Goal: Task Accomplishment & Management: Use online tool/utility

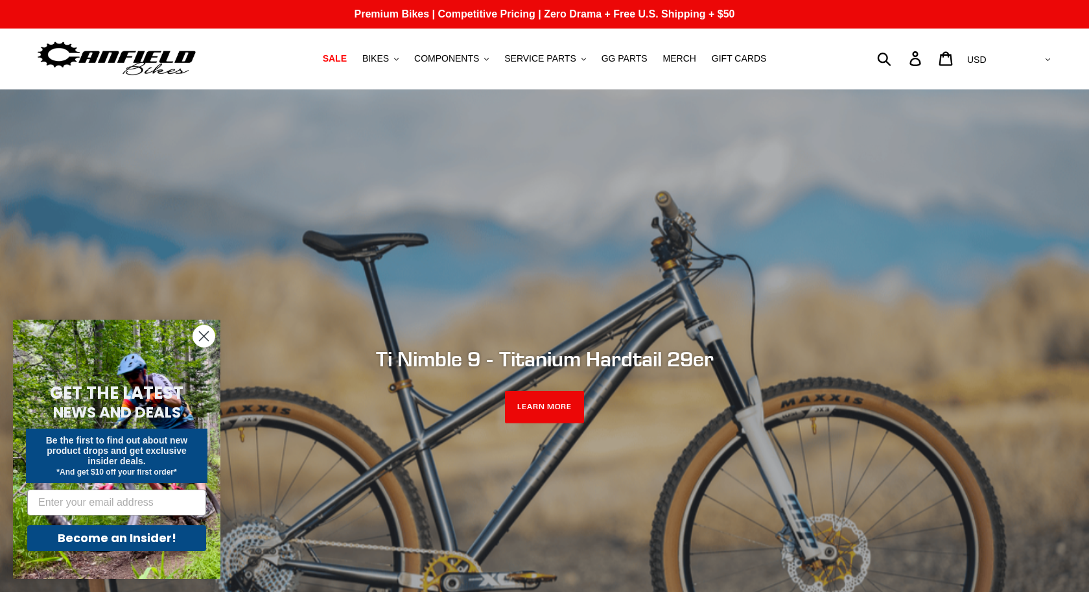
click at [202, 332] on circle "Close dialog" at bounding box center [203, 335] width 21 height 21
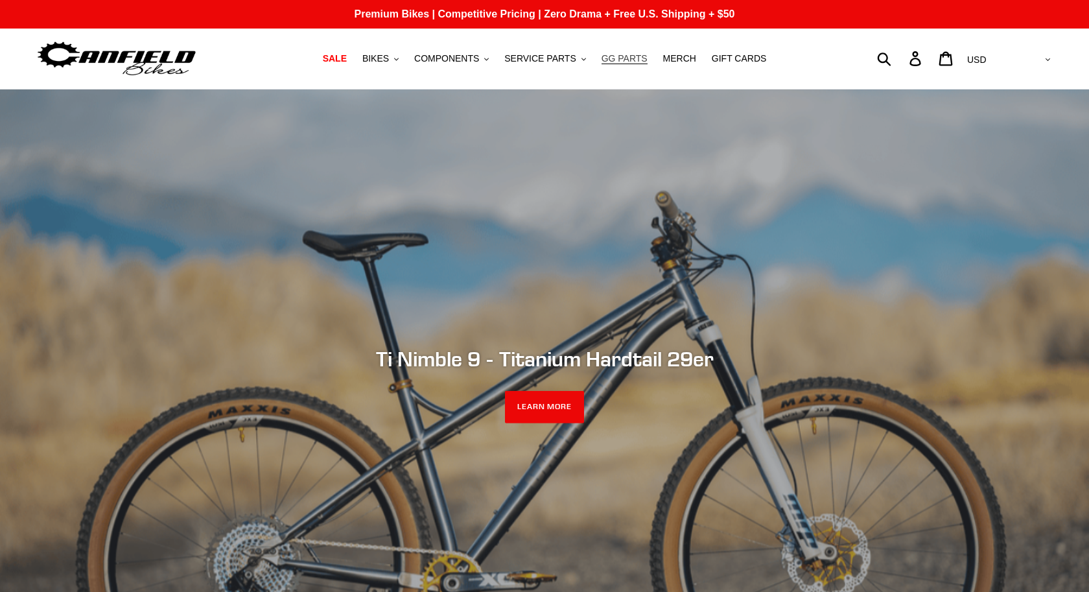
click at [632, 57] on span "GG PARTS" at bounding box center [625, 58] width 46 height 11
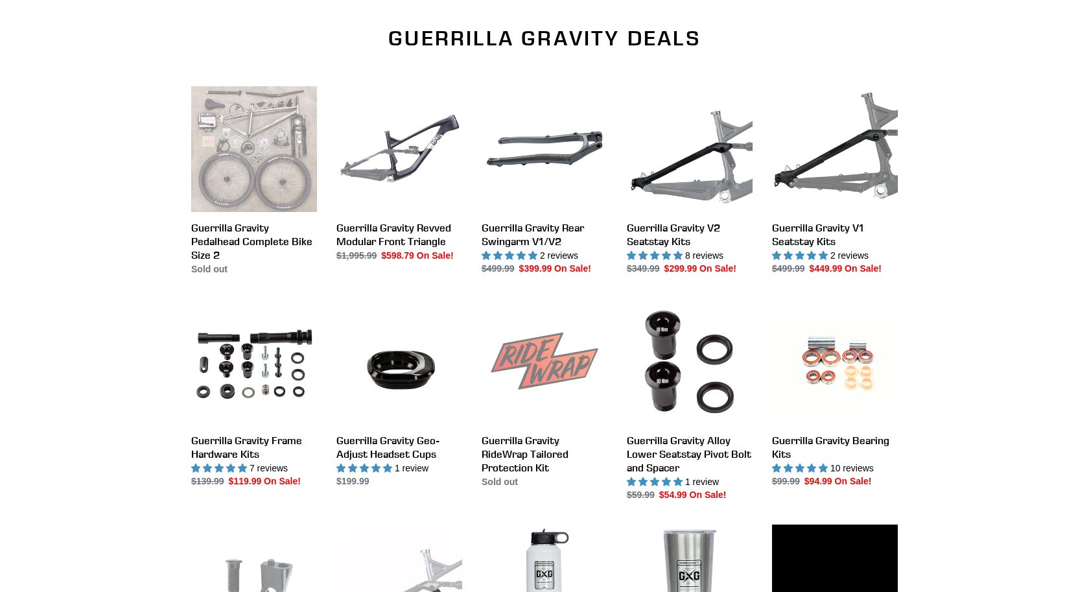
scroll to position [406, 0]
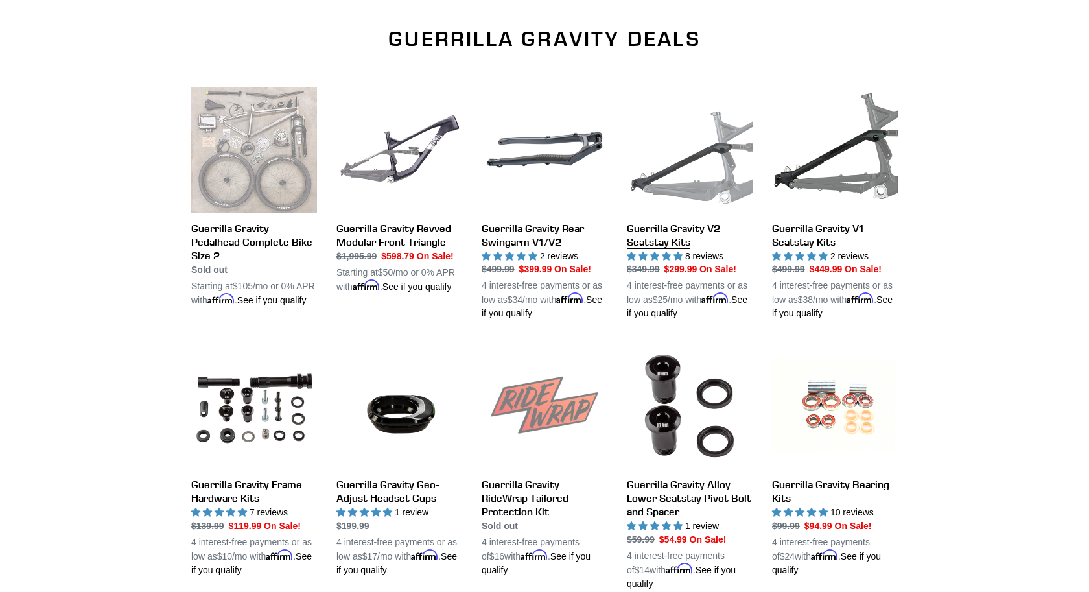
click at [673, 228] on link "Guerrilla Gravity V2 Seatstay Kits" at bounding box center [690, 204] width 126 height 234
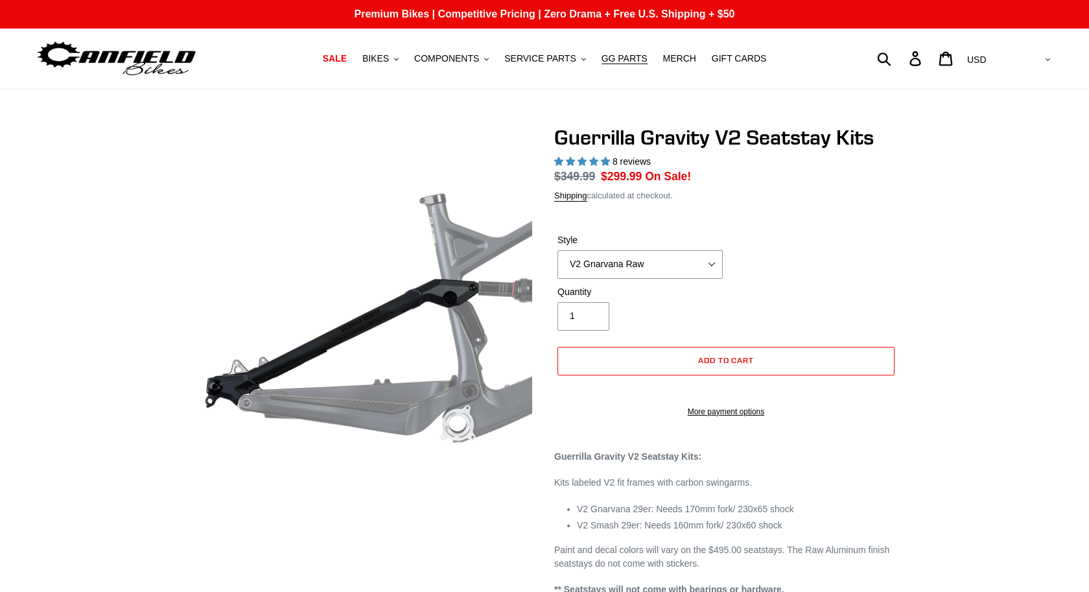
select select "highest-rating"
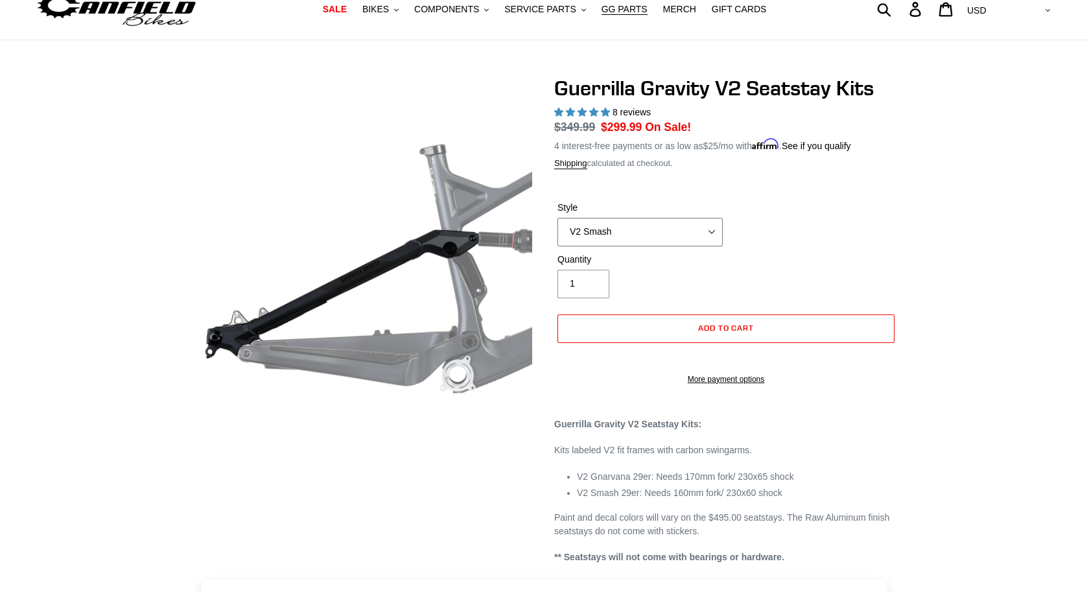
click option "V2 Smash" at bounding box center [0, 0] width 0 height 0
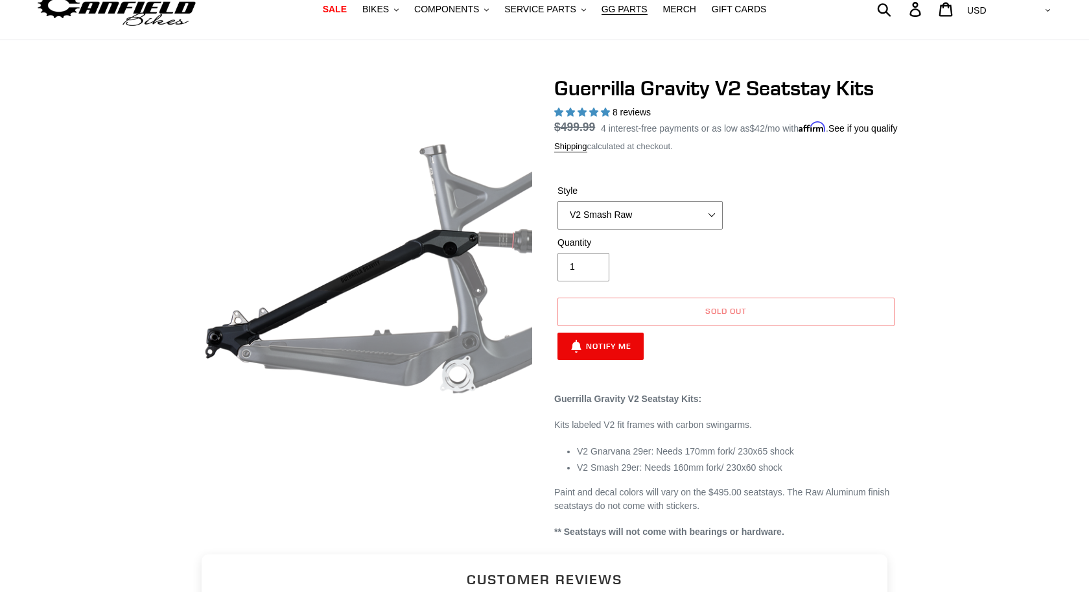
click option "V2 Smash Raw" at bounding box center [0, 0] width 0 height 0
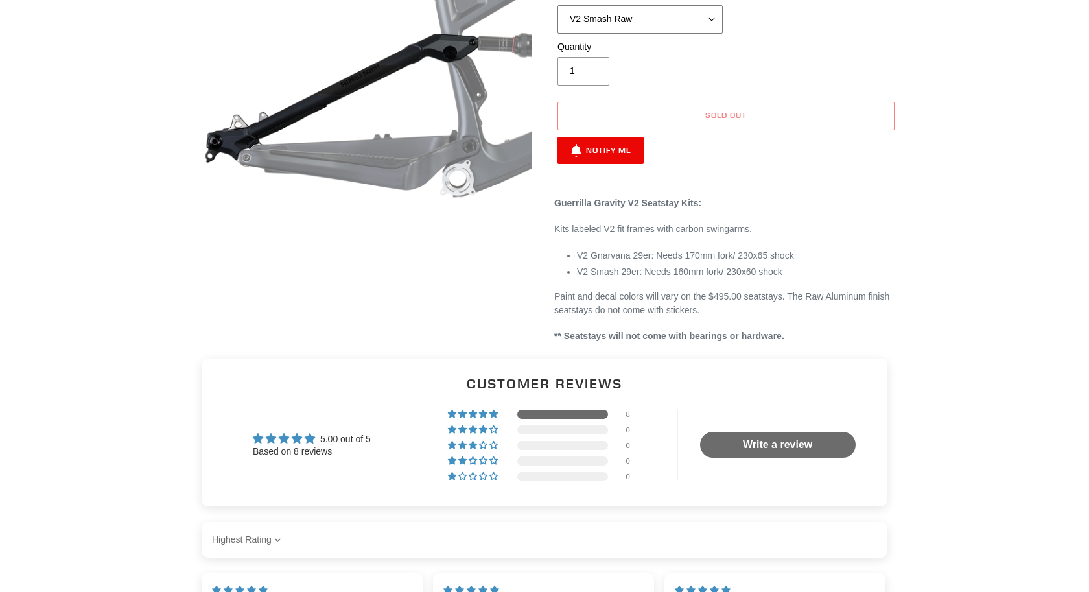
scroll to position [243, 0]
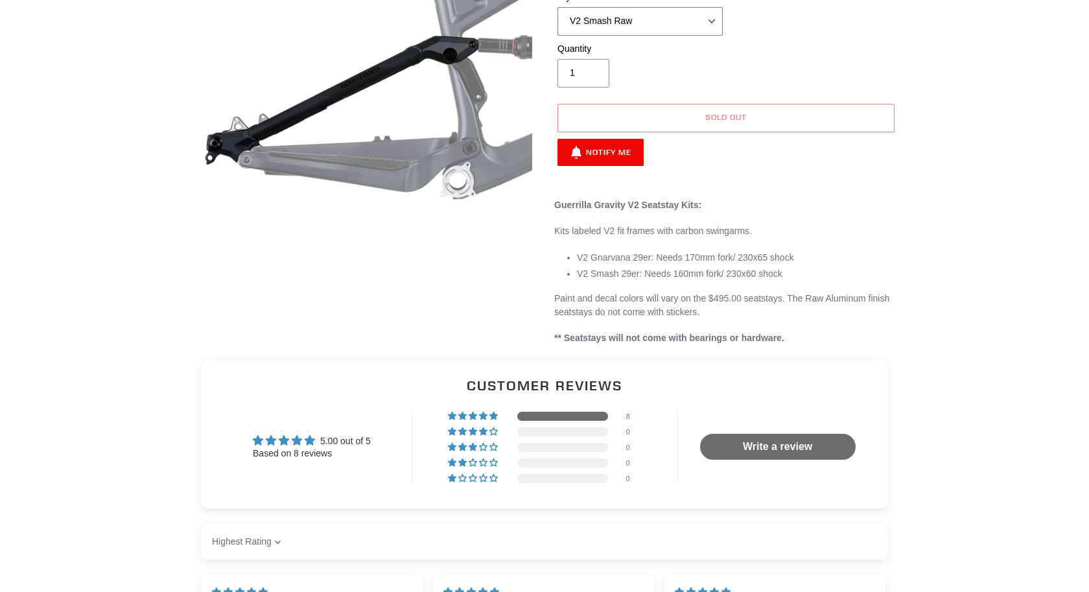
click at [557, 7] on select "V2 Gnarvana V2 Gnarvana Raw V2 Smash V2 Smash Raw" at bounding box center [639, 21] width 165 height 29
select select "V2 Smash"
click option "V2 Smash" at bounding box center [0, 0] width 0 height 0
click at [600, 162] on button "Notify Me" at bounding box center [600, 152] width 86 height 27
select select "US"
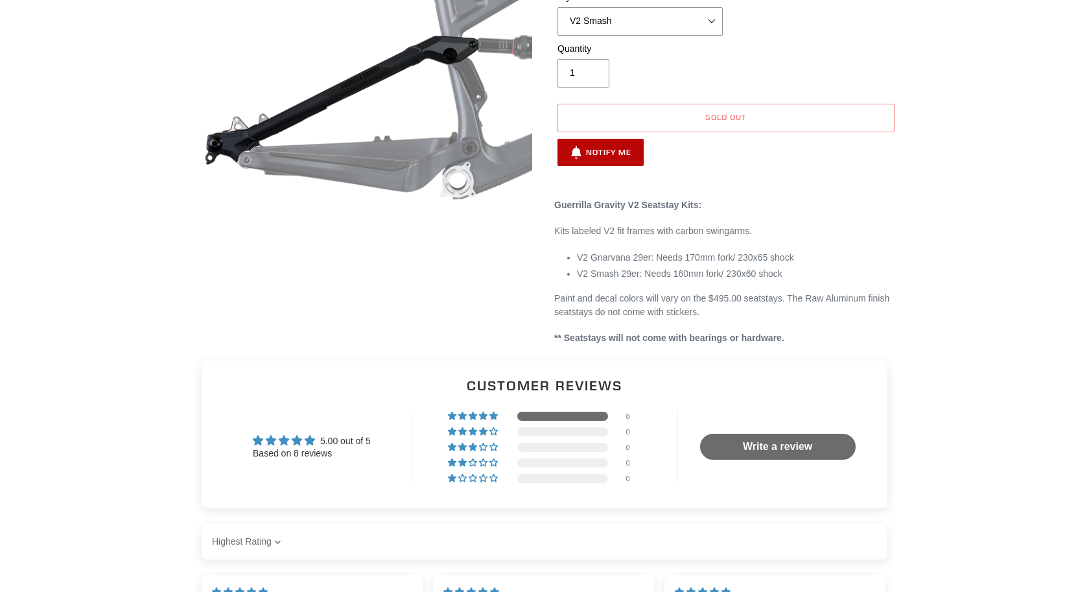
select select "47576804950308"
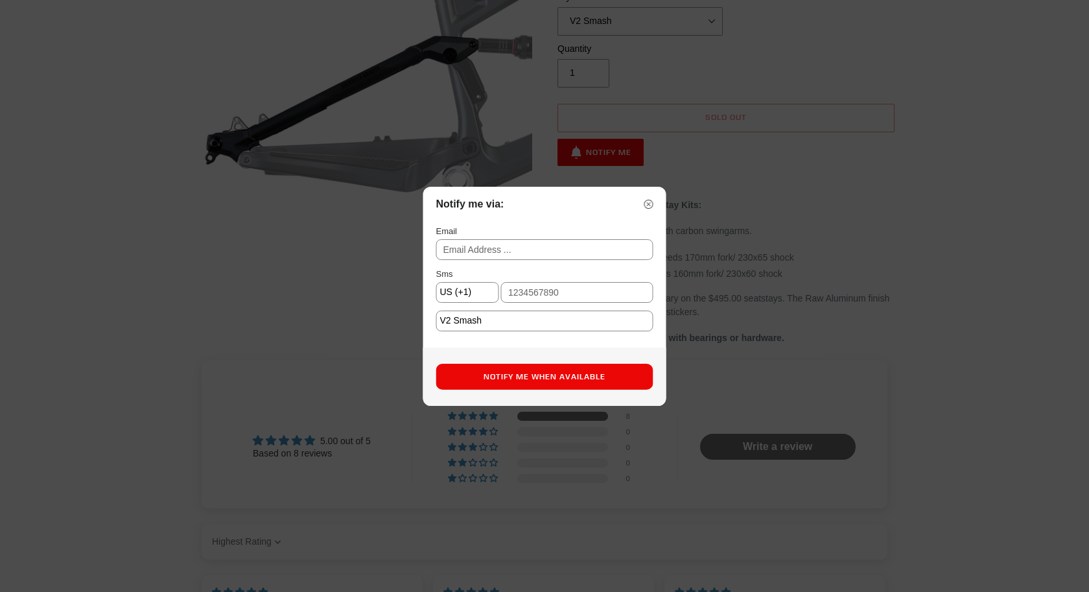
click at [518, 248] on input "text" at bounding box center [544, 249] width 217 height 21
click option "V2 Smash" at bounding box center [0, 0] width 0 height 0
click at [498, 258] on input "text" at bounding box center [544, 249] width 217 height 21
type input "waltertrush@gmail.com"
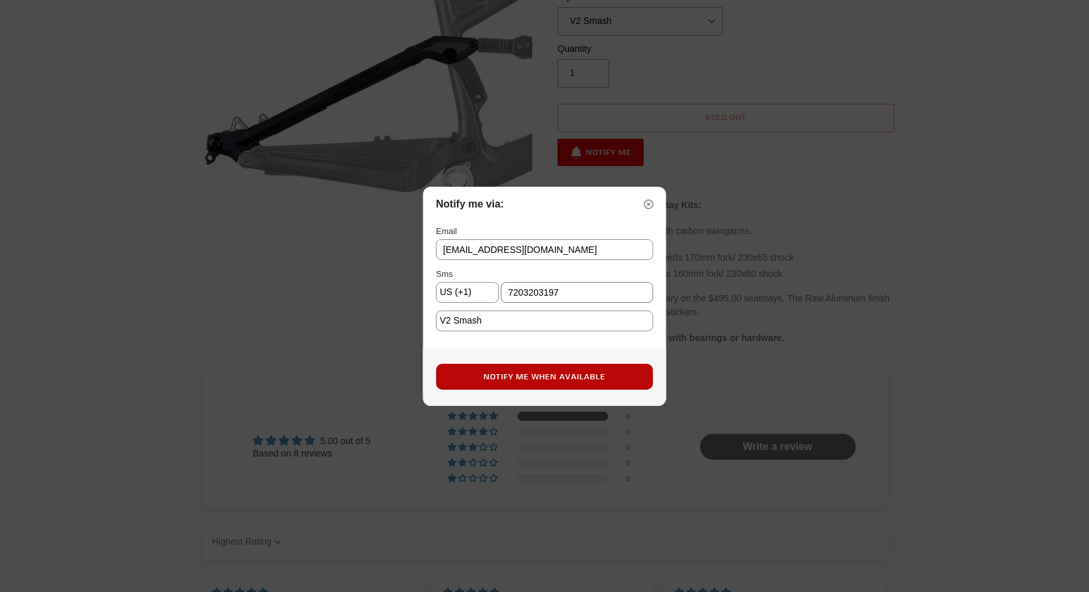
type input "7203203197"
click at [528, 378] on button "Notify Me When Available" at bounding box center [544, 377] width 217 height 26
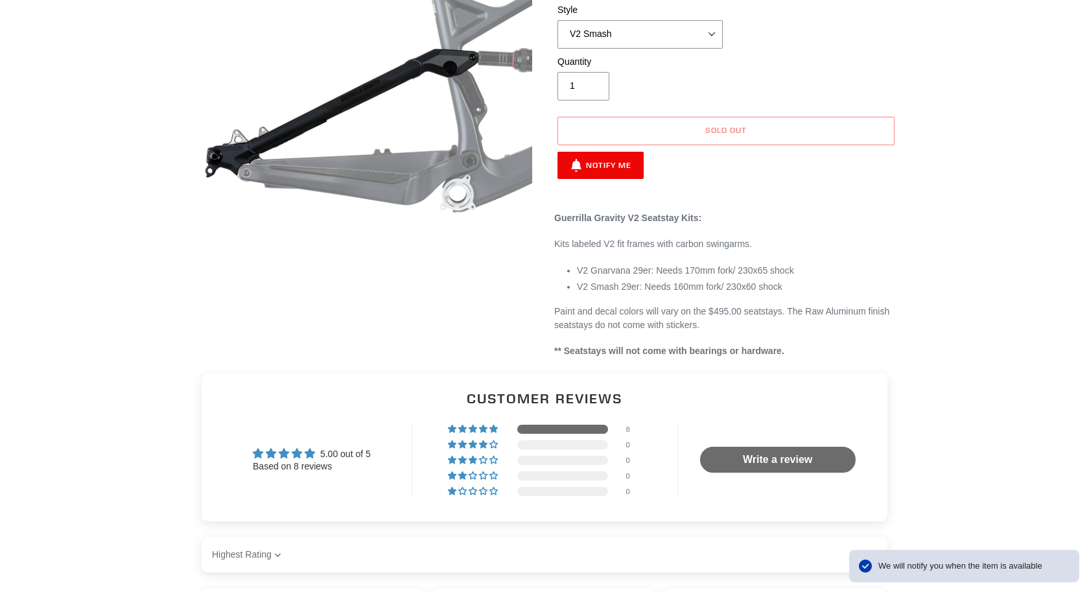
scroll to position [228, 0]
